Goal: Transaction & Acquisition: Purchase product/service

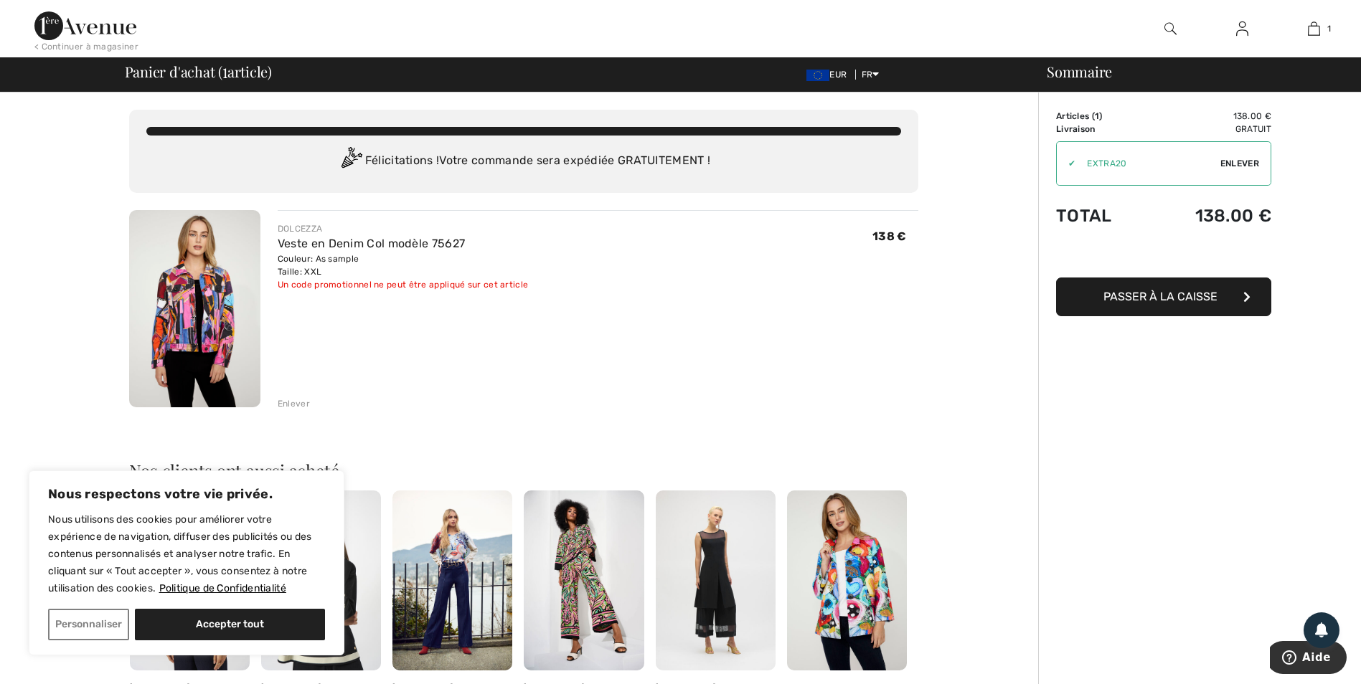
click at [200, 623] on button "Accepter tout" at bounding box center [230, 625] width 190 height 32
checkbox input "true"
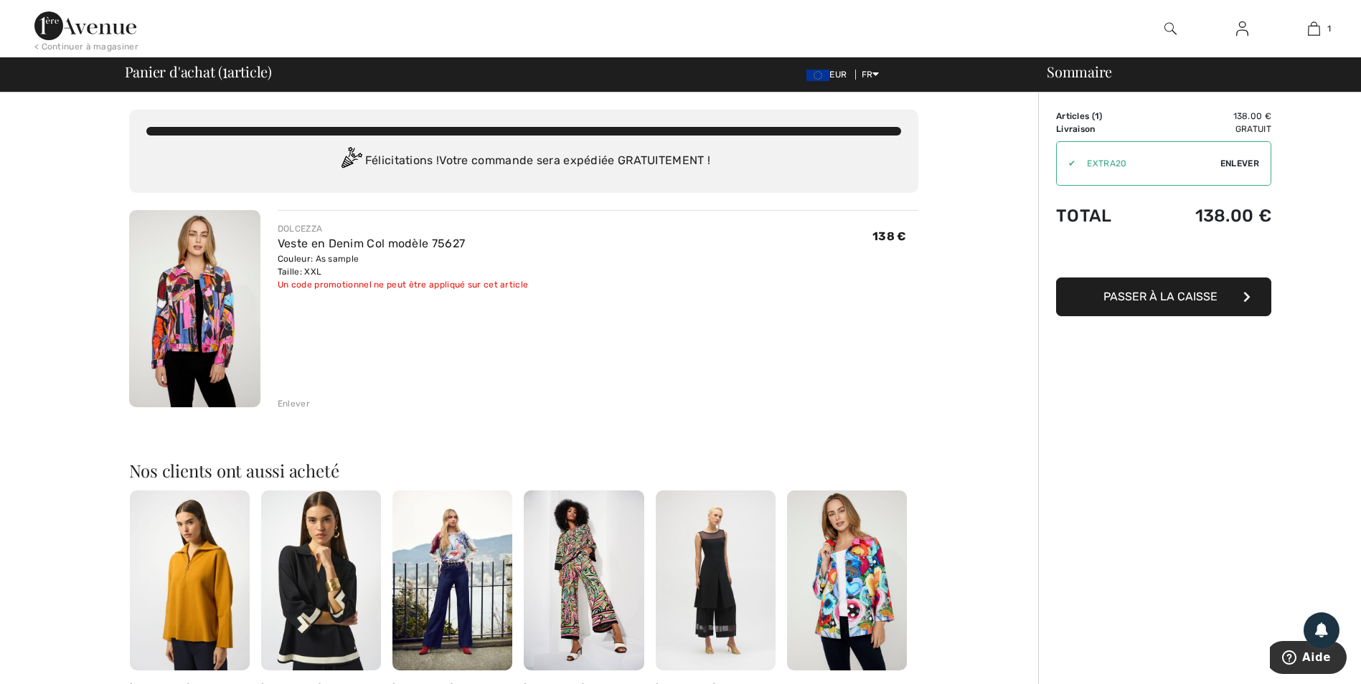
click at [1155, 302] on span "Passer à la caisse" at bounding box center [1160, 297] width 114 height 14
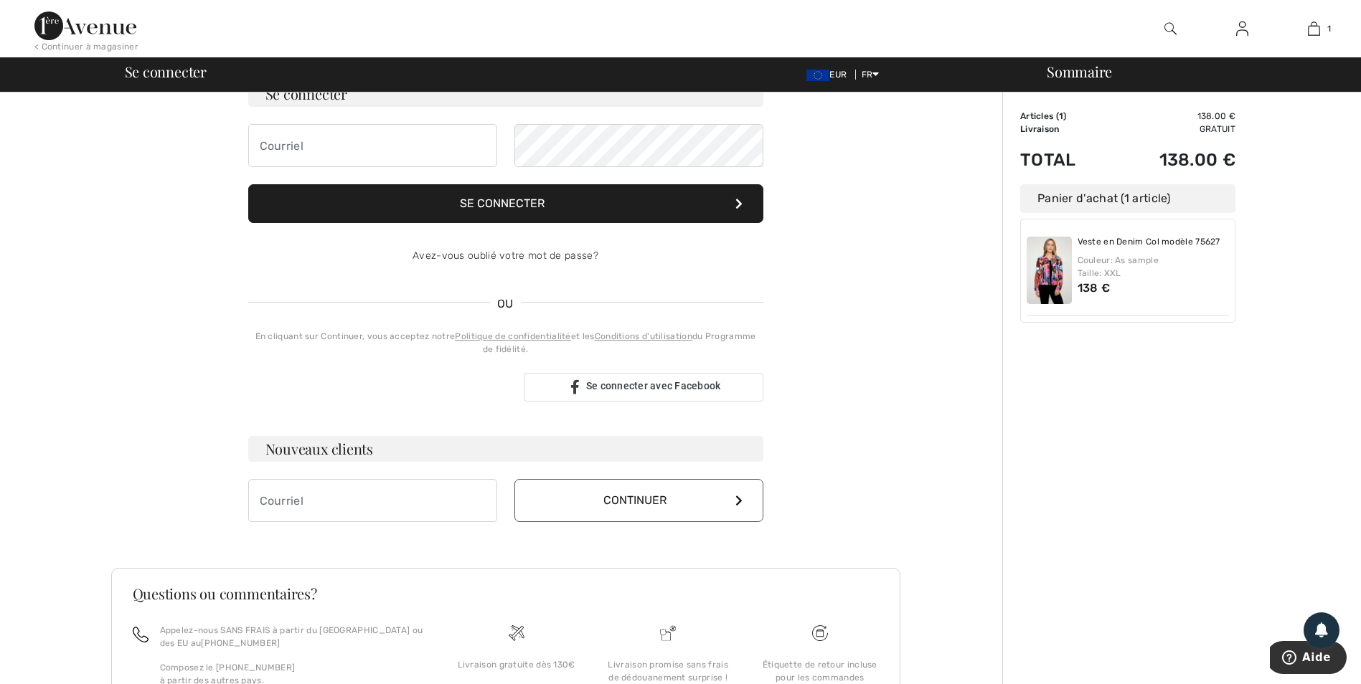
scroll to position [143, 0]
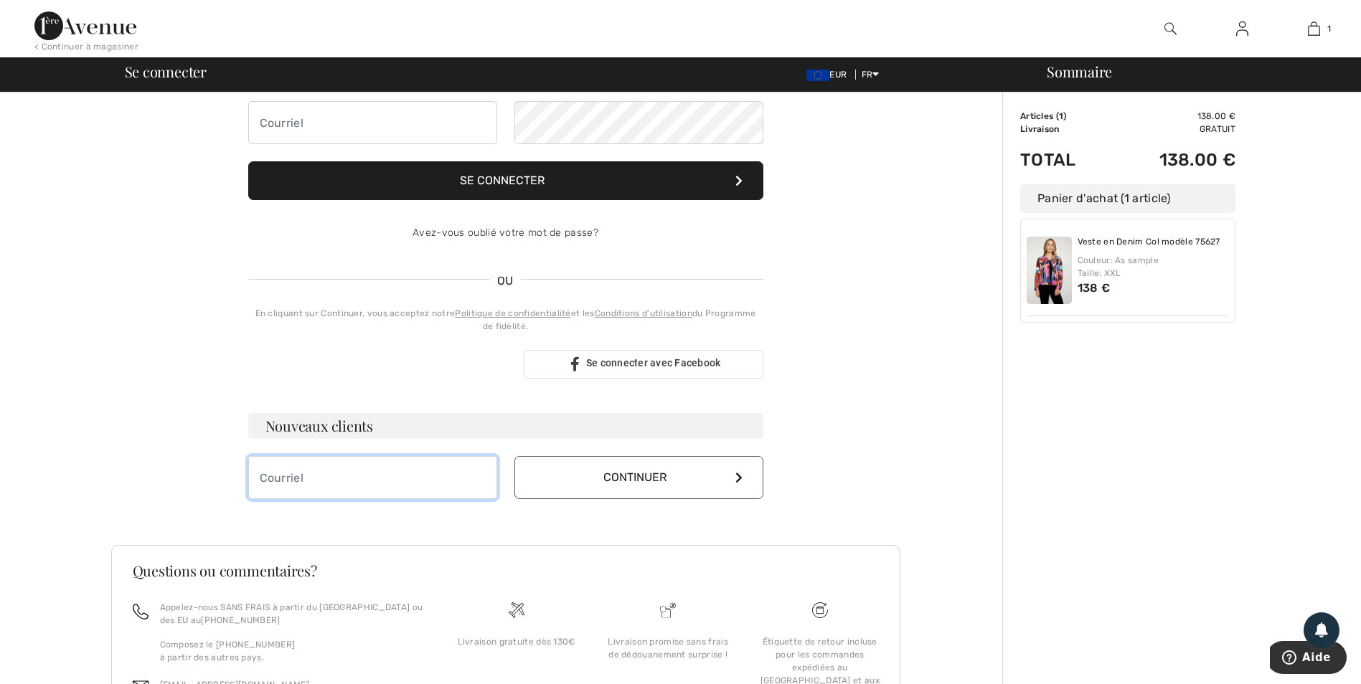
click at [288, 480] on input "email" at bounding box center [372, 477] width 249 height 43
type input "petitspotins@yahoo.fr"
click at [644, 478] on button "Continuer" at bounding box center [638, 477] width 249 height 43
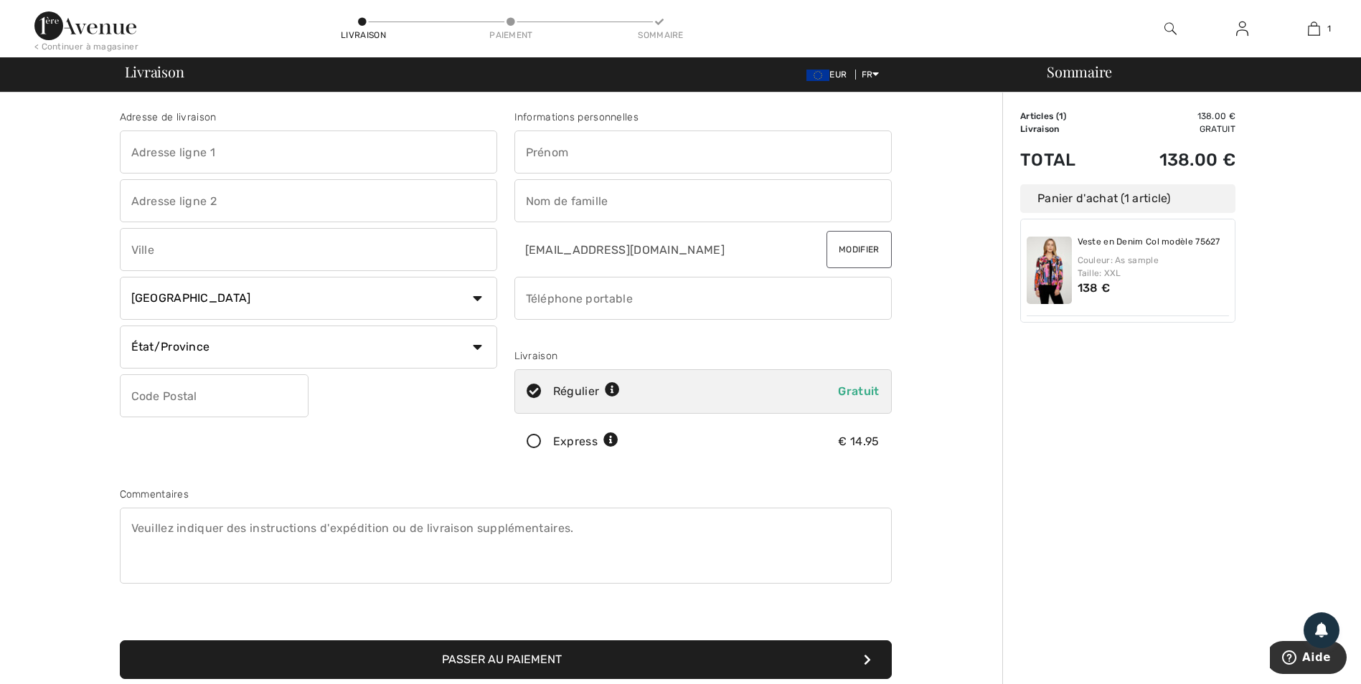
click at [568, 146] on input "text" at bounding box center [702, 152] width 377 height 43
type input "[PERSON_NAME]"
type input "32 rue du general Leclerc BP 133"
type input "AVALLON"
select select "FR"
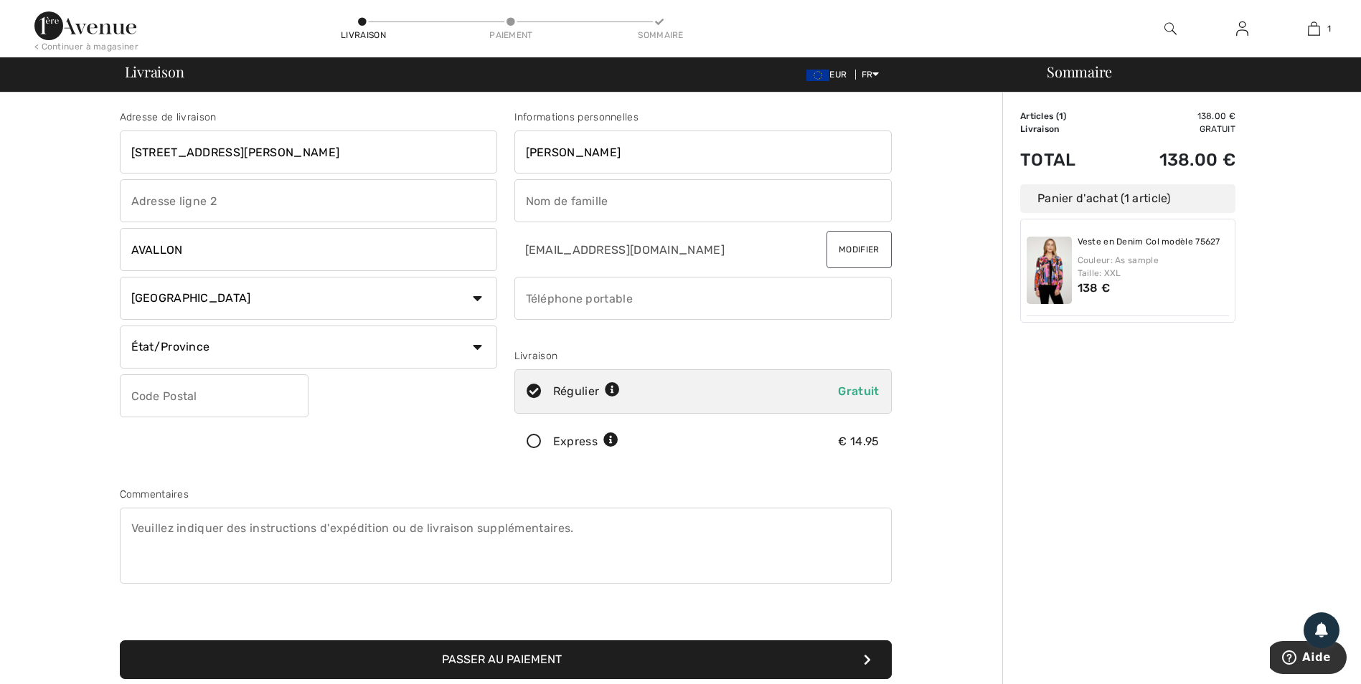
type input "89200"
type input "BEAUGER"
type input "0676668650"
click at [330, 149] on input "32 rue du general Leclerc BP 133" at bounding box center [308, 152] width 377 height 43
type input "32 rue du general Leclerc"
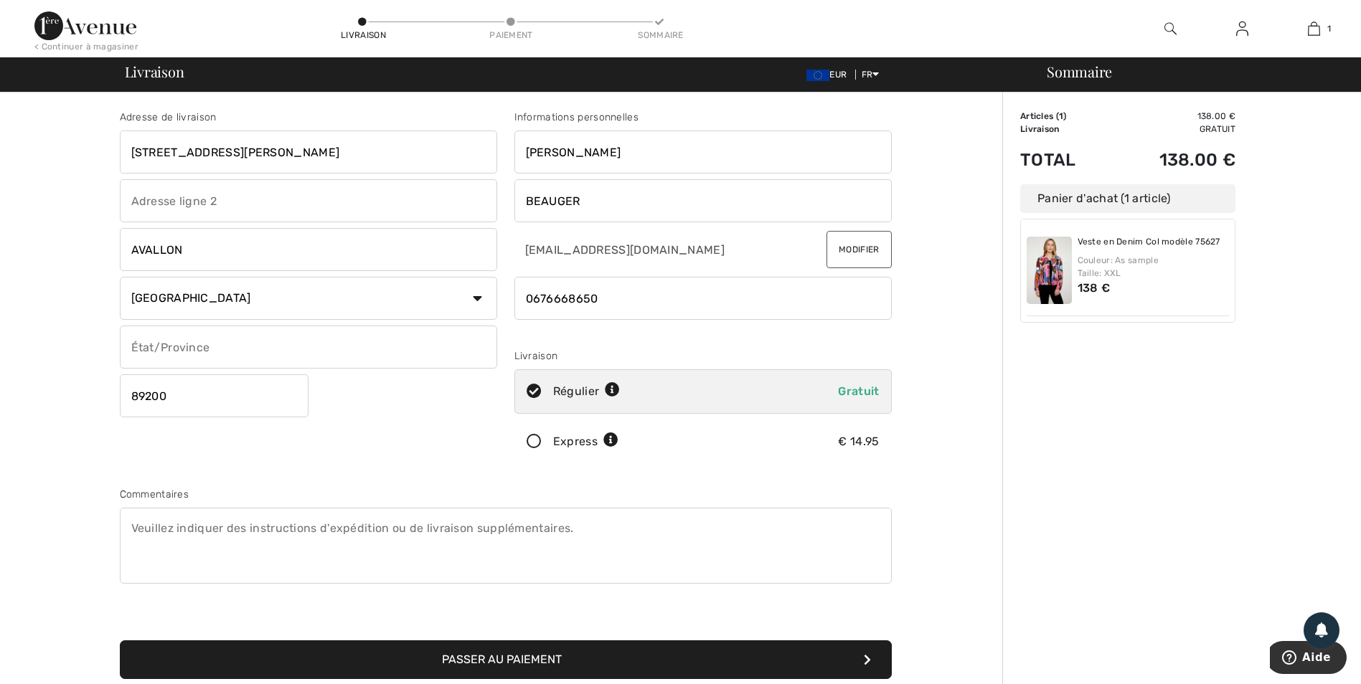
click at [199, 346] on input "text" at bounding box center [308, 347] width 377 height 43
click at [135, 346] on input "bourgogne" at bounding box center [308, 347] width 377 height 43
type input "Bourgogne"
click at [615, 202] on input "BEAUGER" at bounding box center [702, 200] width 377 height 43
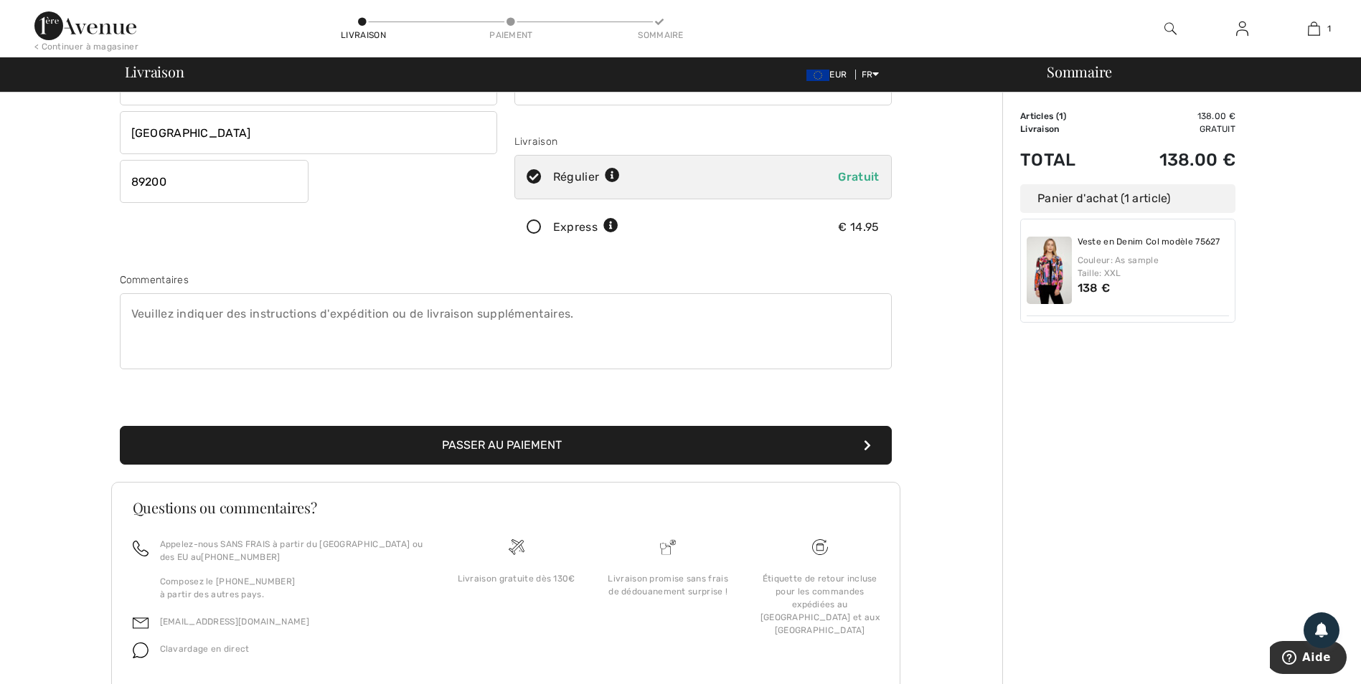
scroll to position [215, 0]
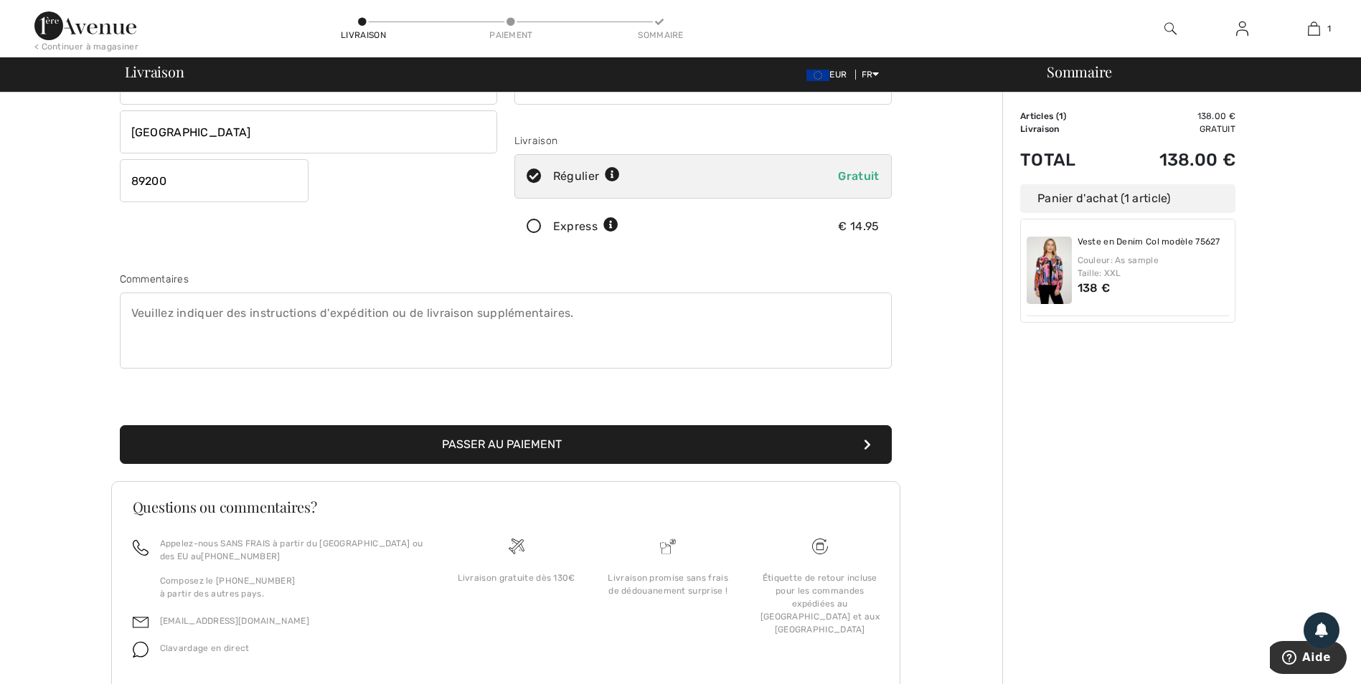
type input "BEAUGER POUPEE"
click at [506, 441] on button "Passer au paiement" at bounding box center [506, 444] width 772 height 39
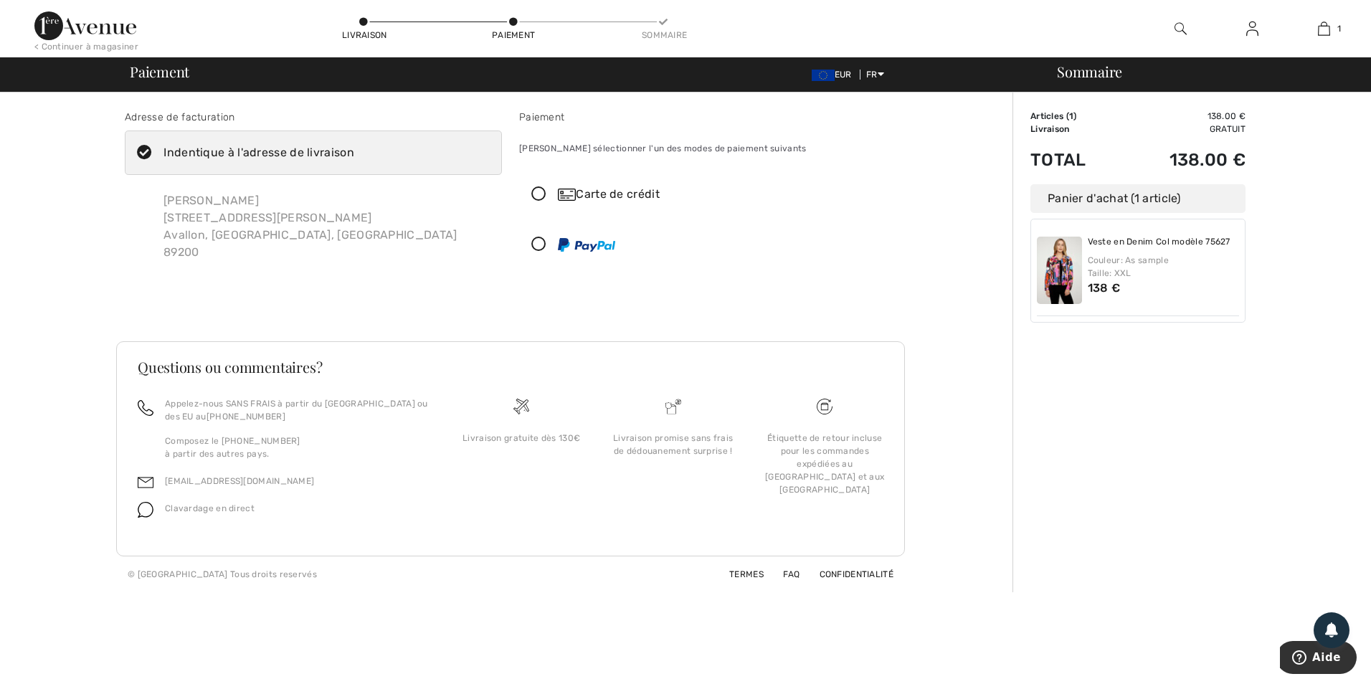
click at [538, 244] on icon at bounding box center [539, 244] width 38 height 15
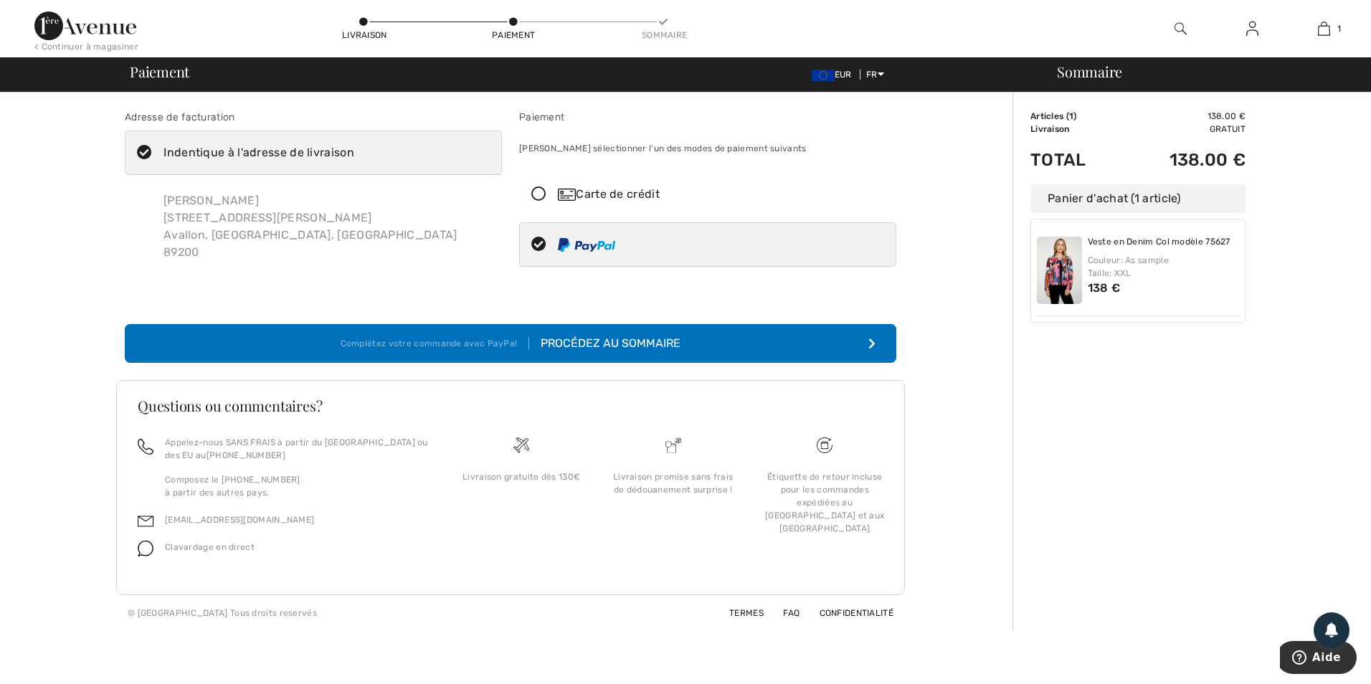
click at [572, 343] on div "Procédez au sommaire" at bounding box center [604, 343] width 151 height 17
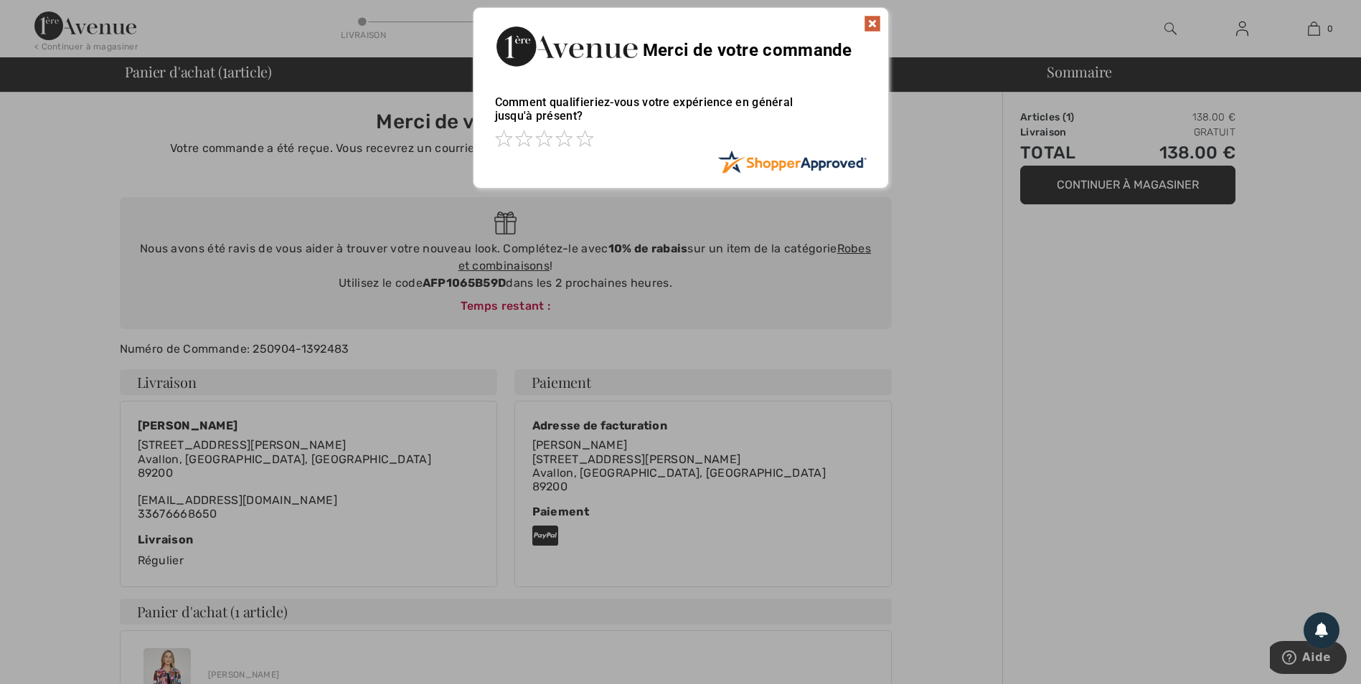
click at [874, 24] on img at bounding box center [872, 23] width 17 height 17
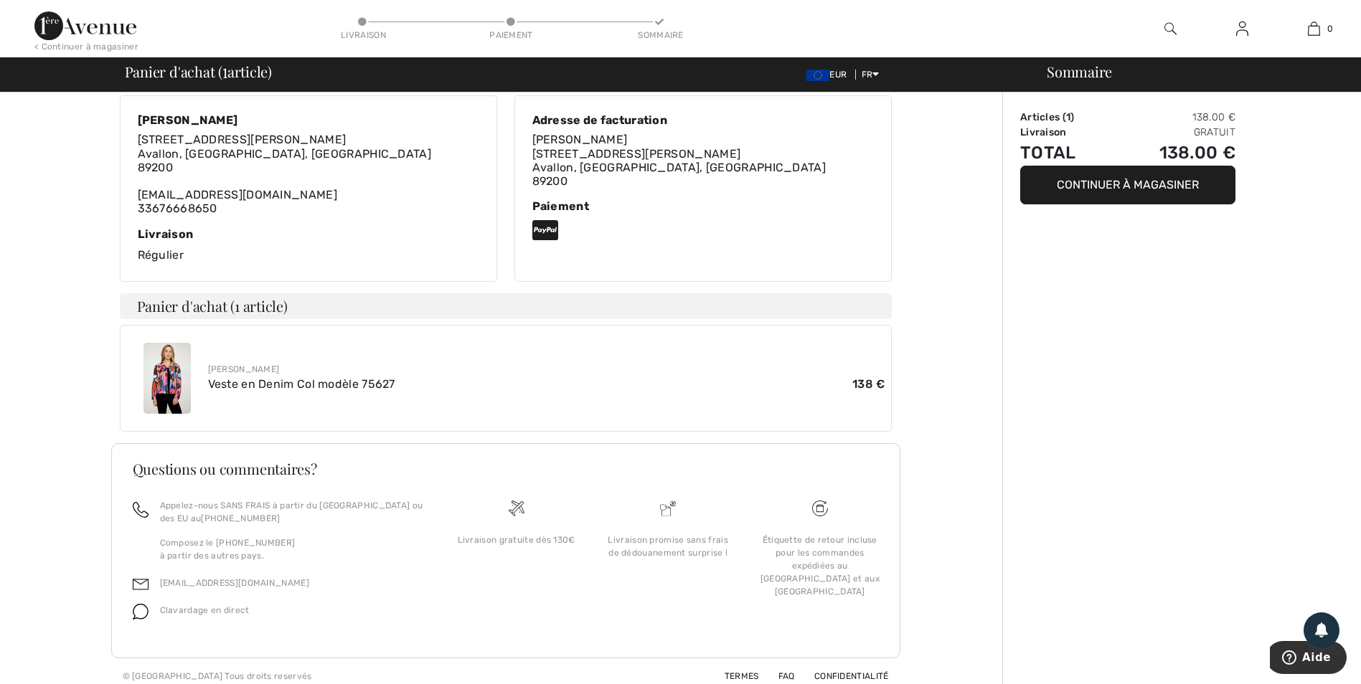
scroll to position [316, 0]
